Goal: Task Accomplishment & Management: Complete application form

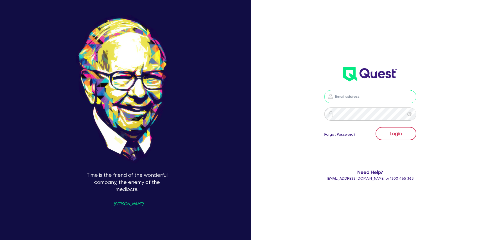
type input "[PERSON_NAME][EMAIL_ADDRESS][DOMAIN_NAME]"
click at [394, 133] on button "Login" at bounding box center [396, 133] width 41 height 13
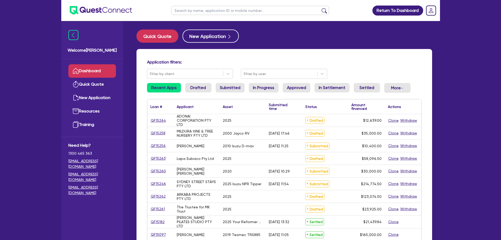
click at [220, 10] on input "text" at bounding box center [250, 10] width 158 height 9
type input "[PERSON_NAME]"
click at [320, 8] on button "submit" at bounding box center [324, 11] width 8 height 7
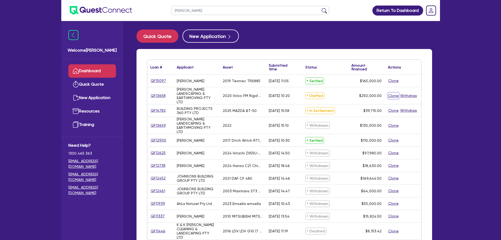
click at [393, 94] on button "Clone" at bounding box center [393, 96] width 11 height 6
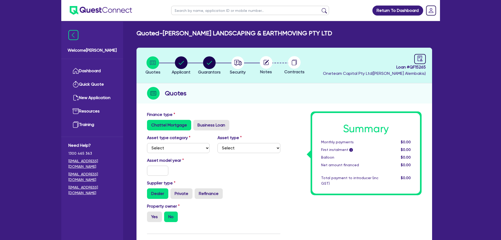
click at [269, 98] on div "Quotes" at bounding box center [285, 93] width 296 height 20
click at [176, 148] on select "Select Cars and light trucks Primary assets Secondary assets Tertiary assets" at bounding box center [178, 148] width 63 height 10
click at [270, 114] on div "Finance type Chattel Mortgage Business Loan" at bounding box center [213, 120] width 141 height 19
click at [180, 147] on select "Select Cars and light trucks Primary assets Secondary assets Tertiary assets" at bounding box center [178, 148] width 63 height 10
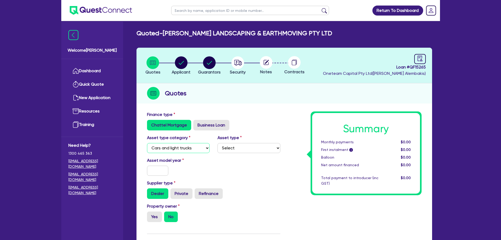
click at [147, 143] on select "Select Cars and light trucks Primary assets Secondary assets Tertiary assets" at bounding box center [178, 148] width 63 height 10
click at [227, 153] on select "Select Passenger vehicles Vans and utes Light trucks up to 4.5 tonne" at bounding box center [249, 148] width 63 height 10
click at [261, 129] on div "Chattel Mortgage Business Loan" at bounding box center [213, 125] width 133 height 11
click at [254, 147] on select "Select Passenger vehicles Vans and utes Light trucks up to 4.5 tonne" at bounding box center [249, 148] width 63 height 10
click at [202, 147] on select "Select Cars and light trucks Primary assets Secondary assets Tertiary assets" at bounding box center [178, 148] width 63 height 10
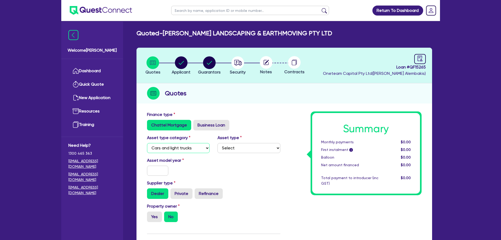
select select "PRIMARY_ASSETS"
click at [147, 143] on select "Select Cars and light trucks Primary assets Secondary assets Tertiary assets" at bounding box center [178, 148] width 63 height 10
click at [235, 153] on select "Select Heavy trucks over 4.5 tonne Trailers Bus and coaches Yellow goods and ex…" at bounding box center [249, 148] width 63 height 10
select select "HEAVY_TRUCKS"
click at [218, 143] on select "Select Heavy trucks over 4.5 tonne Trailers Bus and coaches Yellow goods and ex…" at bounding box center [249, 148] width 63 height 10
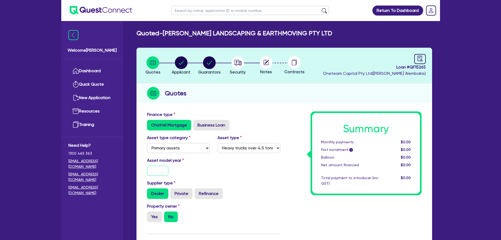
click at [159, 172] on input "text" at bounding box center [158, 171] width 22 height 10
type input "2020"
click at [279, 186] on div "Supplier type Dealer Private Refinance" at bounding box center [213, 189] width 141 height 19
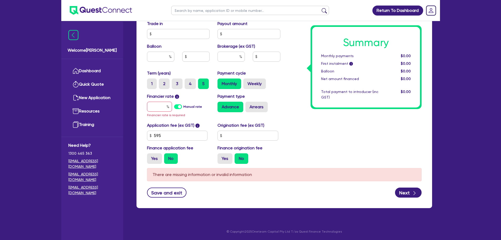
scroll to position [219, 0]
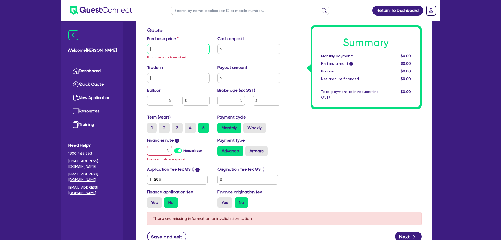
click at [179, 50] on input "text" at bounding box center [178, 49] width 63 height 10
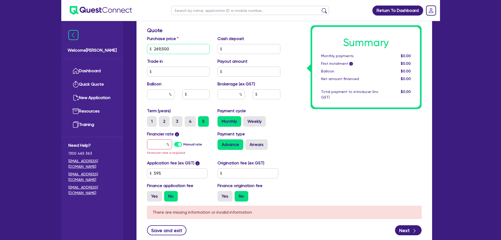
type input "269,500"
type input "19,500"
type input "30"
click at [305, 157] on div "Summary Monthly payments $0.00 First instalment i $0.00 Balloon $0.00 Net amoun…" at bounding box center [355, 49] width 141 height 314
click at [235, 93] on input "text" at bounding box center [231, 94] width 27 height 10
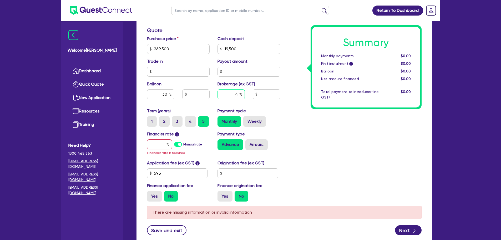
type input "4"
click at [271, 112] on div "Payment cycle Monthly Weekly" at bounding box center [249, 117] width 71 height 19
click at [155, 142] on input "text" at bounding box center [159, 144] width 25 height 10
type input "7"
type input "80,850"
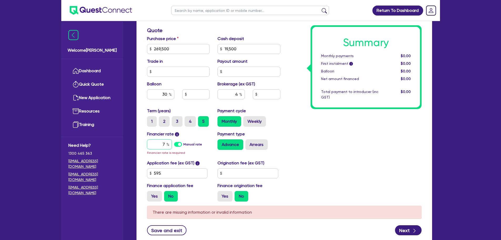
type input "10,000"
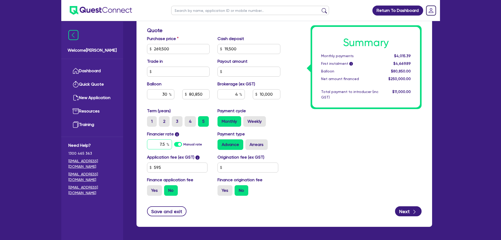
type input "7.5"
type input "80,850"
type input "10,000"
type input "80,850"
type input "10,000"
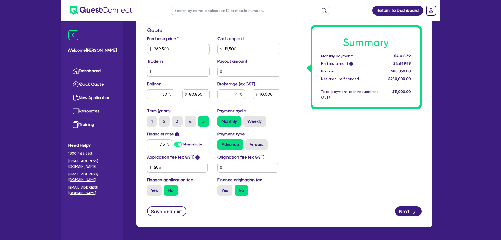
click at [333, 137] on div "Summary Monthly payments $4,015.39 First instalment i $4,669.89 Balloon $80,850…" at bounding box center [355, 46] width 141 height 308
click at [200, 166] on input "595" at bounding box center [177, 167] width 61 height 10
type input "450"
type input "80,850"
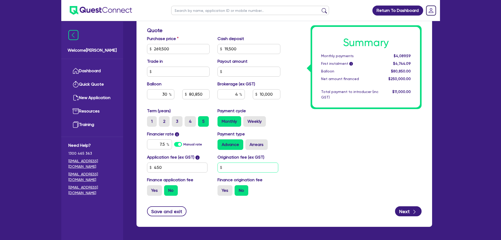
type input "10,000"
type input "80,850"
type input "10,000"
type input "100"
type input "80,850"
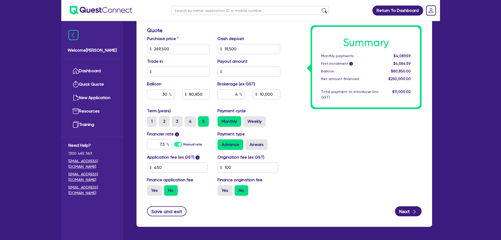
type input "10,000"
type input "80,850"
type input "10,000"
click at [371, 153] on div "Summary Monthly payments $4,089.59 First instalment i $4,694.59 Balloon $80,850…" at bounding box center [355, 46] width 141 height 308
click at [412, 215] on button "Next" at bounding box center [408, 211] width 27 height 10
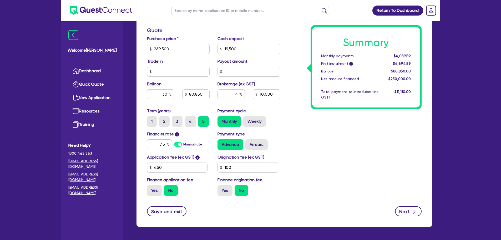
type input "80,850"
type input "10,000"
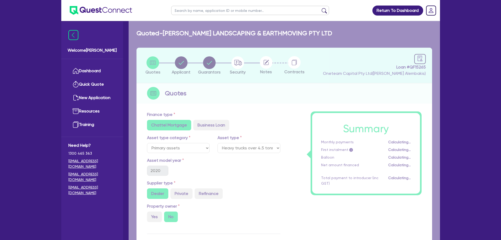
select select "COMPANY"
select select "BUILDING_CONSTRUCTION"
select select "BUSINESSES_LARGE_CONSTRUCTION_PROJECTS"
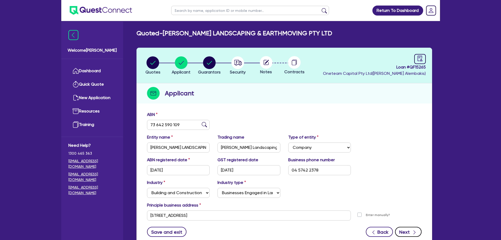
click at [410, 231] on button "Next" at bounding box center [408, 232] width 27 height 10
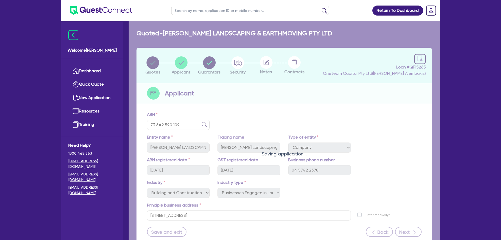
select select "MR"
select select "QLD"
select select "MARRIED"
select select "PROPERTY"
select select "INVESTMENT_PROPERTY"
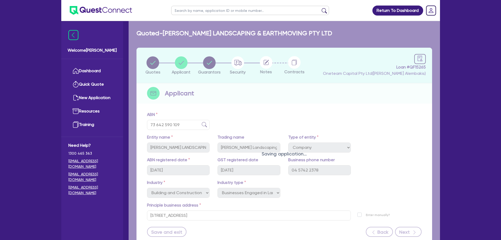
select select "TRUCK"
select select "EQUIPMENT"
select select "TRAILER"
select select "HOUSEHOLD_PERSONAL"
select select "TRUCK"
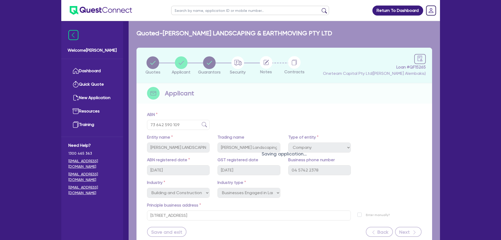
select select "TRAILER"
select select "MORTGAGE"
select select "TRUCK_LOAN"
select select "EQUIPMENT_LOAN"
select select "TRAILER_LOAN"
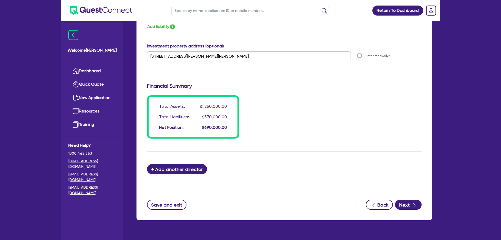
scroll to position [523, 0]
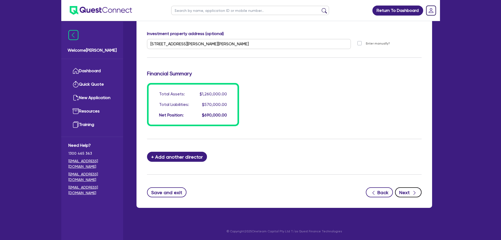
click at [409, 193] on button "Next" at bounding box center [408, 192] width 27 height 10
select select "PRIMARY_ASSETS"
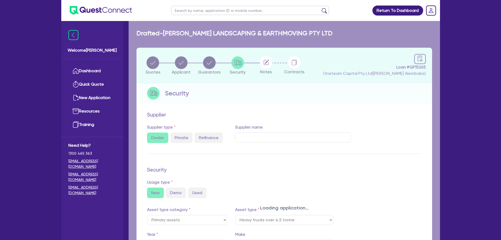
select select "HEAVY_TRUCKS"
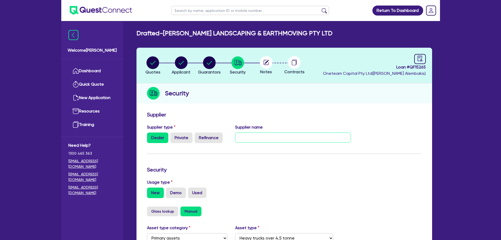
click at [295, 137] on input "text" at bounding box center [293, 137] width 116 height 10
paste input "Wagga Trucks - Cam m - 0456 533 393 - [PERSON_NAME][EMAIL_ADDRESS][DOMAIN_NAME]"
type input "Wagga Trucks - Cam m - 0456 533 393 - [PERSON_NAME][EMAIL_ADDRESS][DOMAIN_NAME]"
click at [327, 162] on form "Supplier Supplier type Dealer Private Refinance Supplier name Wagga Trucks - Ca…" at bounding box center [284, 236] width 275 height 251
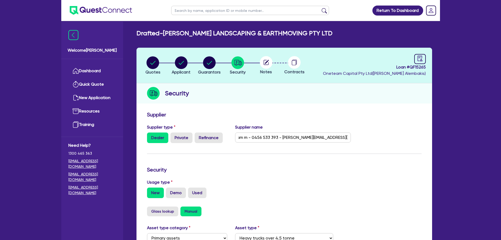
scroll to position [0, 0]
drag, startPoint x: 200, startPoint y: 191, endPoint x: 226, endPoint y: 189, distance: 25.9
click at [200, 191] on label "Used" at bounding box center [197, 192] width 18 height 11
click at [192, 191] on input "Used" at bounding box center [189, 188] width 3 height 3
radio input "true"
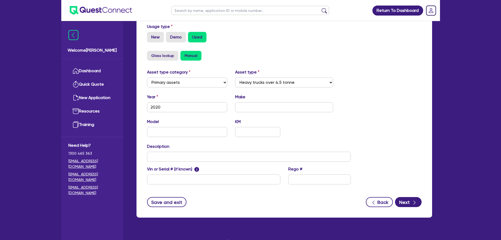
scroll to position [165, 0]
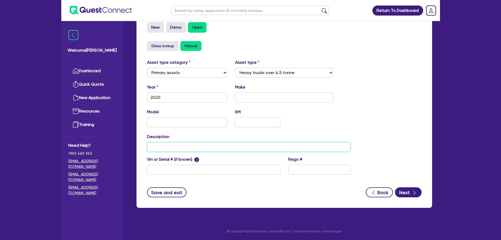
click at [198, 148] on input "text" at bounding box center [249, 147] width 204 height 10
paste input "2020 Volvo FM Rigid Truck"
type input "2020 Volvo FM Rigid Truck"
click at [247, 98] on input "text" at bounding box center [284, 97] width 98 height 10
type input "Volvo"
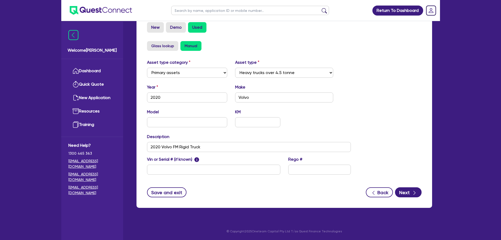
drag, startPoint x: 407, startPoint y: 103, endPoint x: 407, endPoint y: 155, distance: 51.3
click at [407, 103] on div "Asset type category Select Cars and light trucks Primary assets Secondary asset…" at bounding box center [284, 120] width 283 height 122
click at [409, 195] on button "Next" at bounding box center [408, 192] width 27 height 10
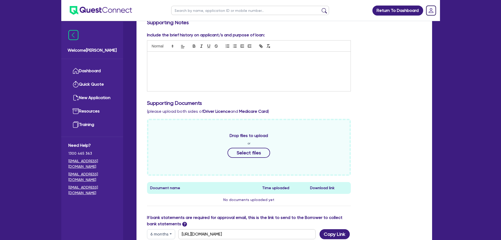
scroll to position [219, 0]
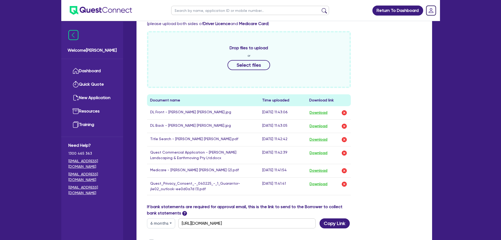
click at [379, 82] on div "Drop files to upload or Select files Document name Time uploaded Download link …" at bounding box center [284, 117] width 283 height 172
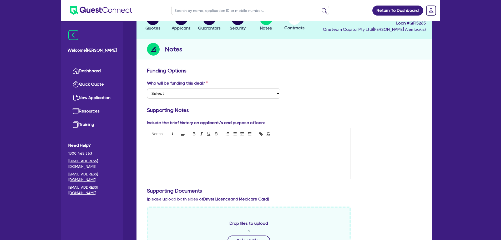
scroll to position [0, 0]
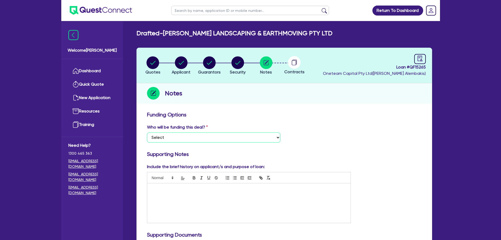
click at [240, 138] on select "Select I want Quest to fund 100% I will fund 100% I will co-fund with Quest Oth…" at bounding box center [213, 137] width 133 height 10
select select "Other"
click at [147, 132] on select "Select I want Quest to fund 100% I will fund 100% I will co-fund with Quest Oth…" at bounding box center [213, 137] width 133 height 10
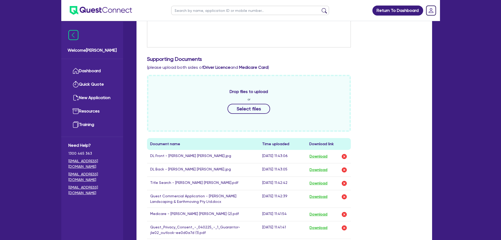
scroll to position [307, 0]
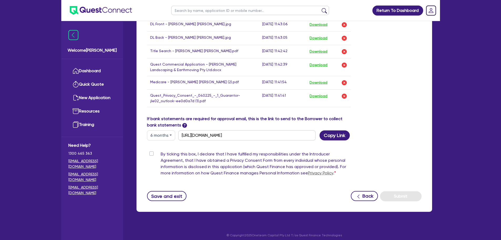
click at [161, 155] on label "By ticking this box, I declare that I have fulfilled my responsibilities under …" at bounding box center [256, 164] width 191 height 27
click at [151, 155] on input "By ticking this box, I declare that I have fulfilled my responsibilities under …" at bounding box center [149, 153] width 4 height 5
checkbox input "true"
click at [412, 202] on div "Funding Options Who will be funding this deal? Select I want Quest to fund 100%…" at bounding box center [285, 7] width 296 height 410
click at [412, 197] on button "Submit" at bounding box center [401, 196] width 42 height 10
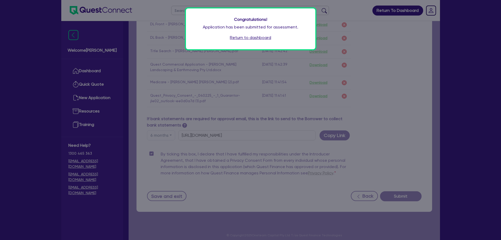
click at [257, 40] on link "Return to dashboard" at bounding box center [250, 37] width 41 height 6
